Goal: Check status: Check status

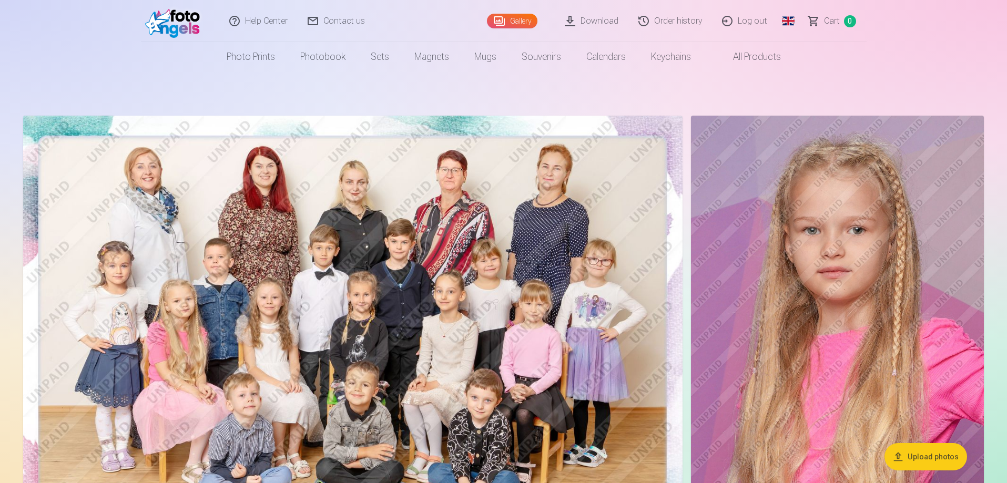
click at [678, 24] on link "Order history" at bounding box center [671, 21] width 84 height 42
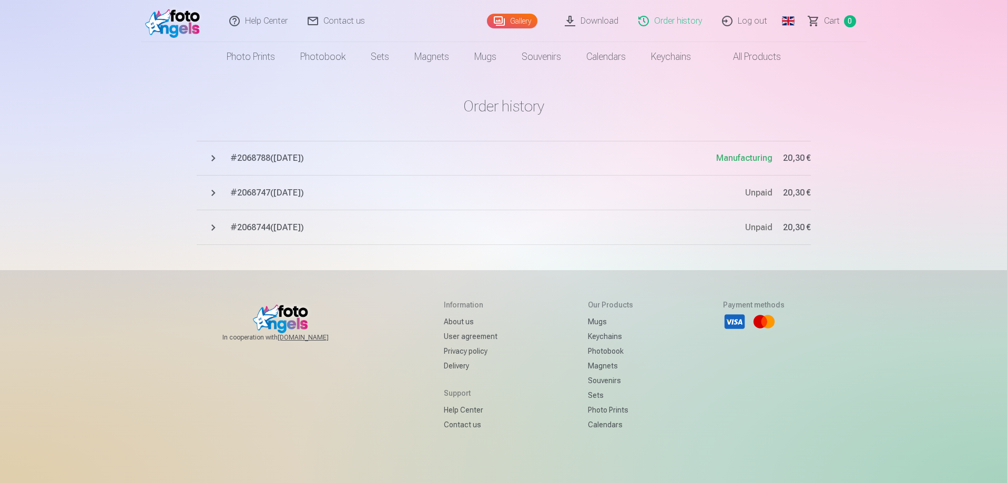
click at [279, 158] on span "# 2068788 ( [DATE] )" at bounding box center [473, 158] width 486 height 13
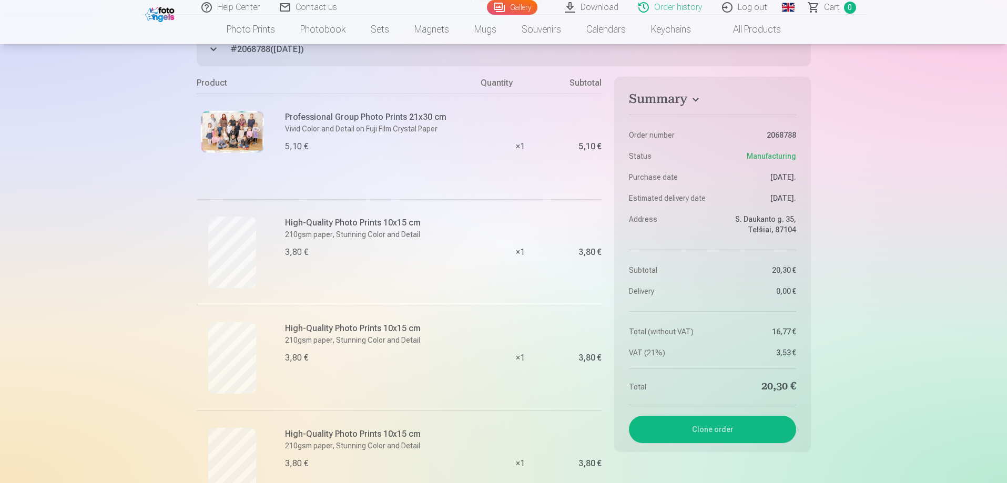
scroll to position [105, 0]
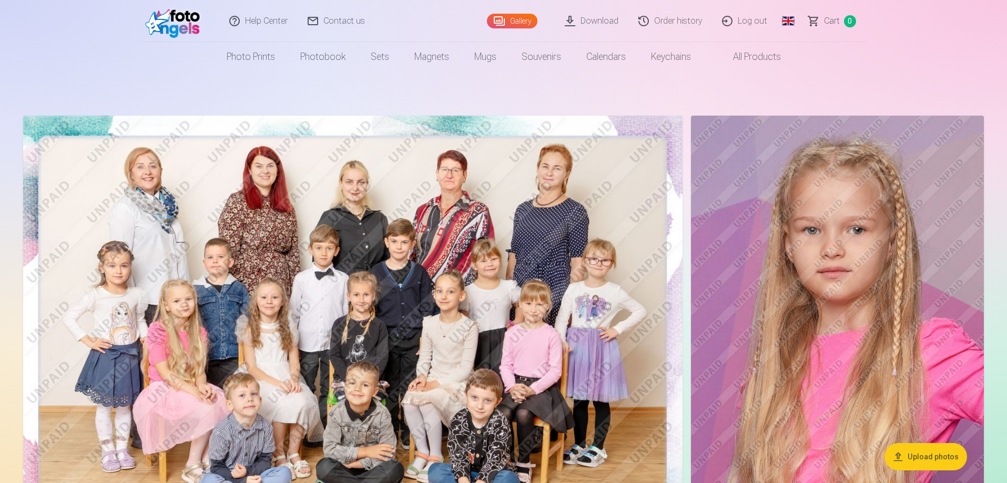
click at [667, 23] on link "Order history" at bounding box center [671, 21] width 84 height 42
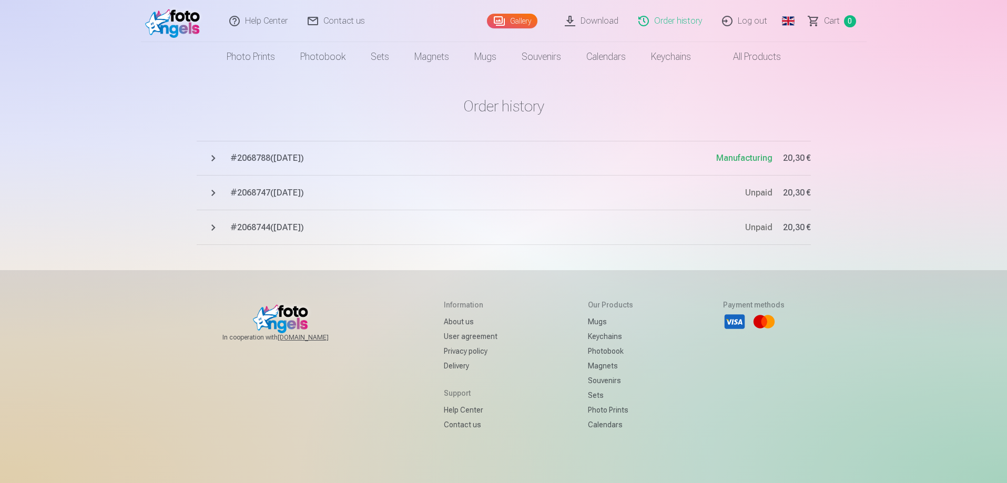
click at [284, 156] on span "# 2068788 ( [DATE] )" at bounding box center [473, 158] width 486 height 13
